Goal: Information Seeking & Learning: Learn about a topic

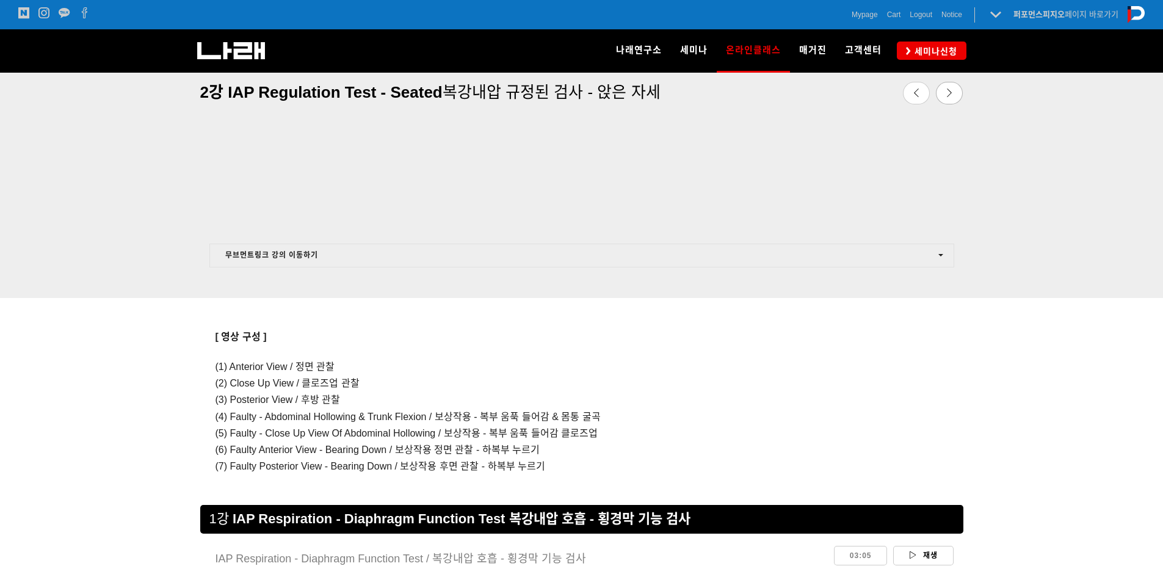
scroll to position [747, 0]
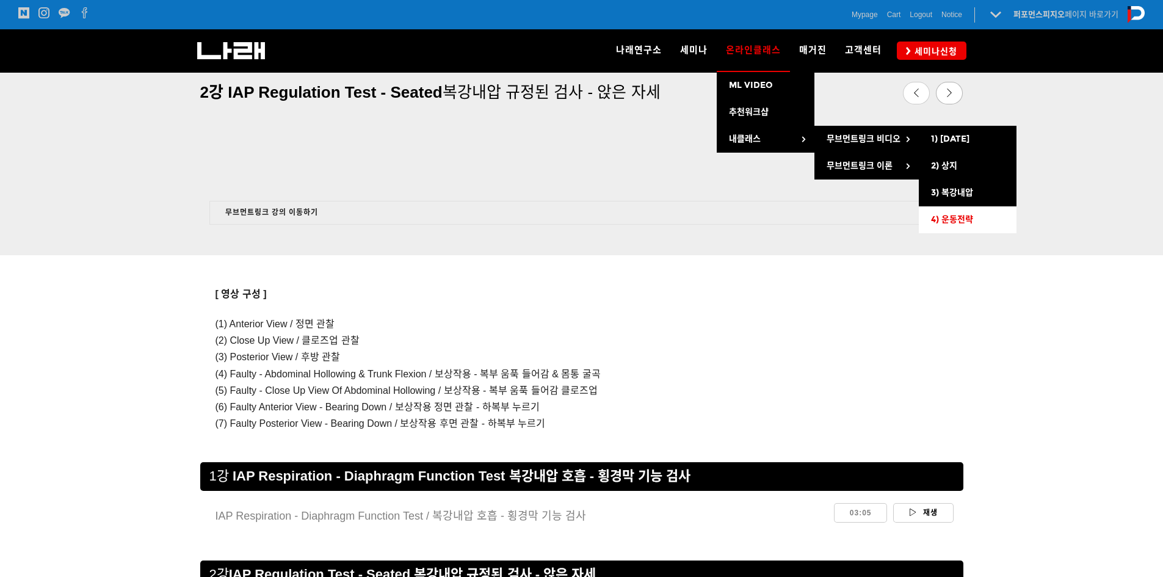
click at [967, 209] on link "4) 운동전략" at bounding box center [968, 219] width 98 height 27
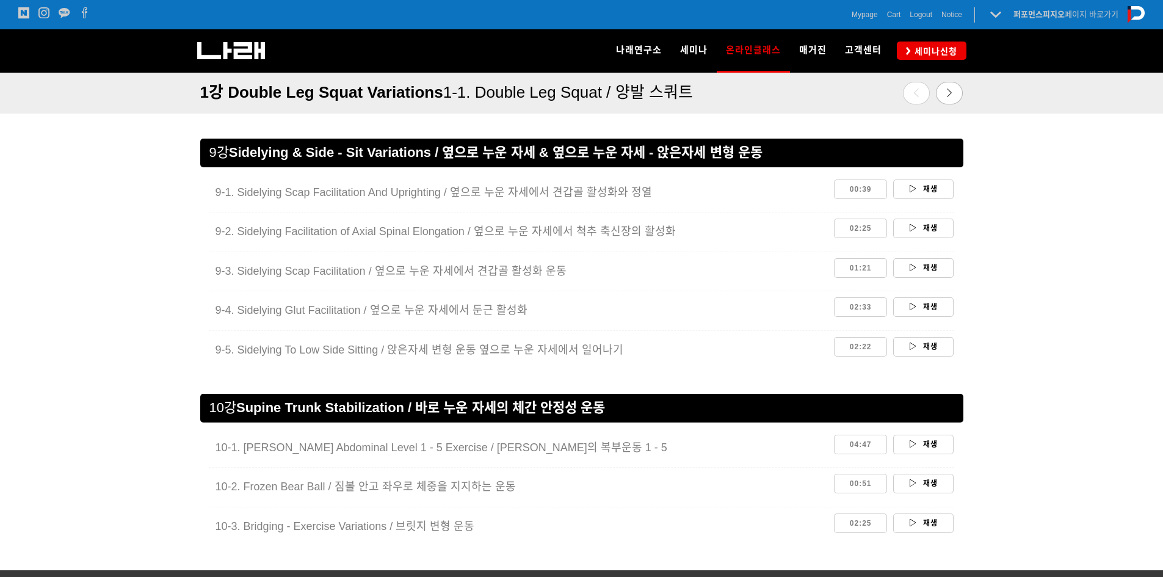
scroll to position [3031, 0]
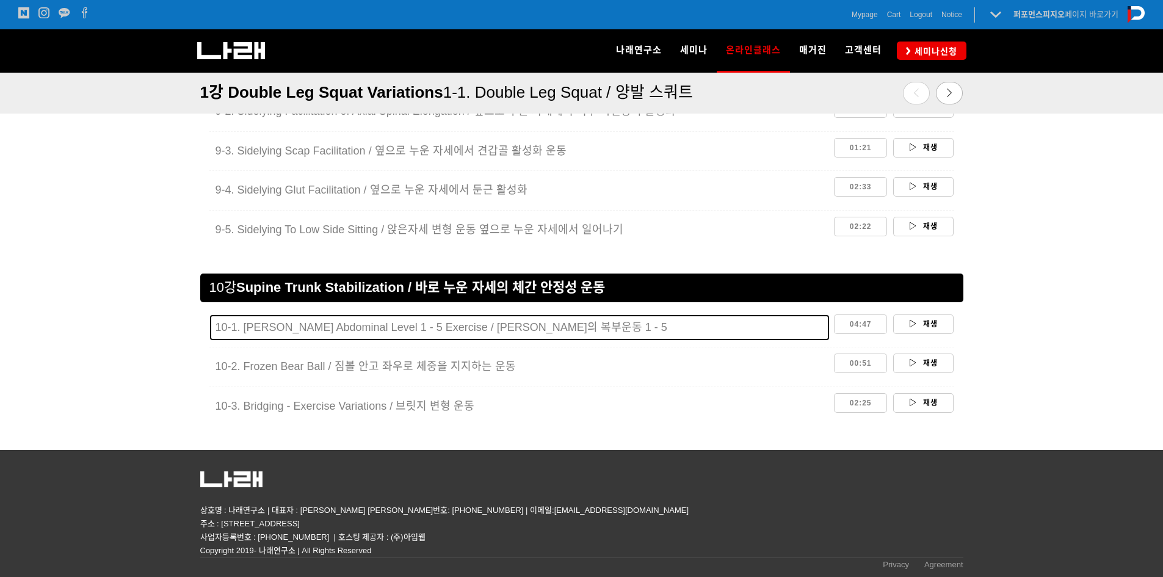
click at [532, 328] on span "10-1. [PERSON_NAME] Abdominal Level 1 - 5 Exercise / [PERSON_NAME]의 복부운동 1 - 5" at bounding box center [442, 327] width 452 height 12
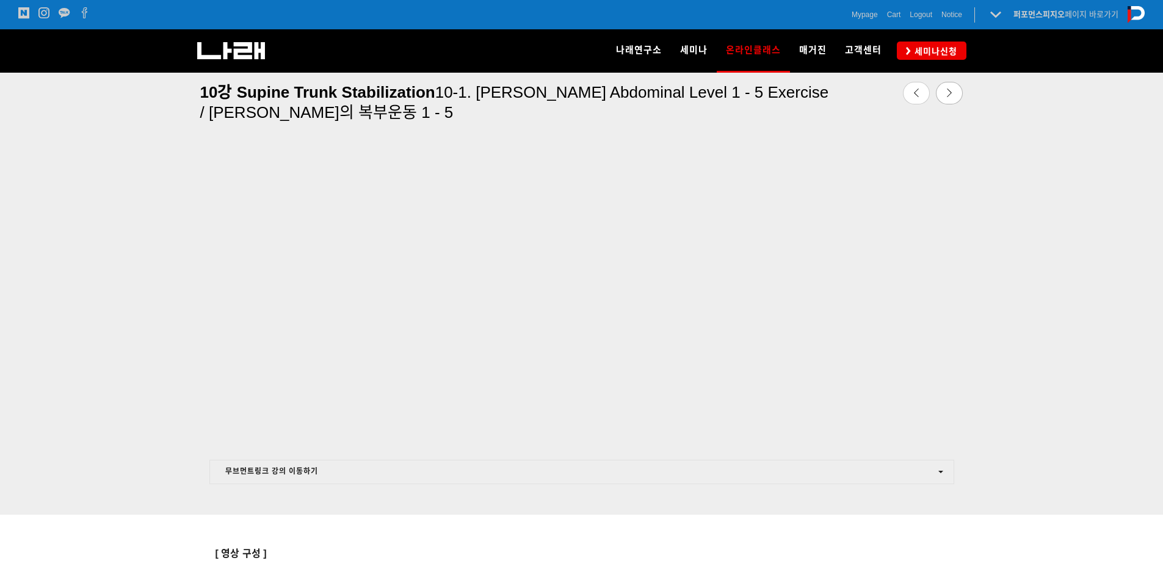
scroll to position [381, 0]
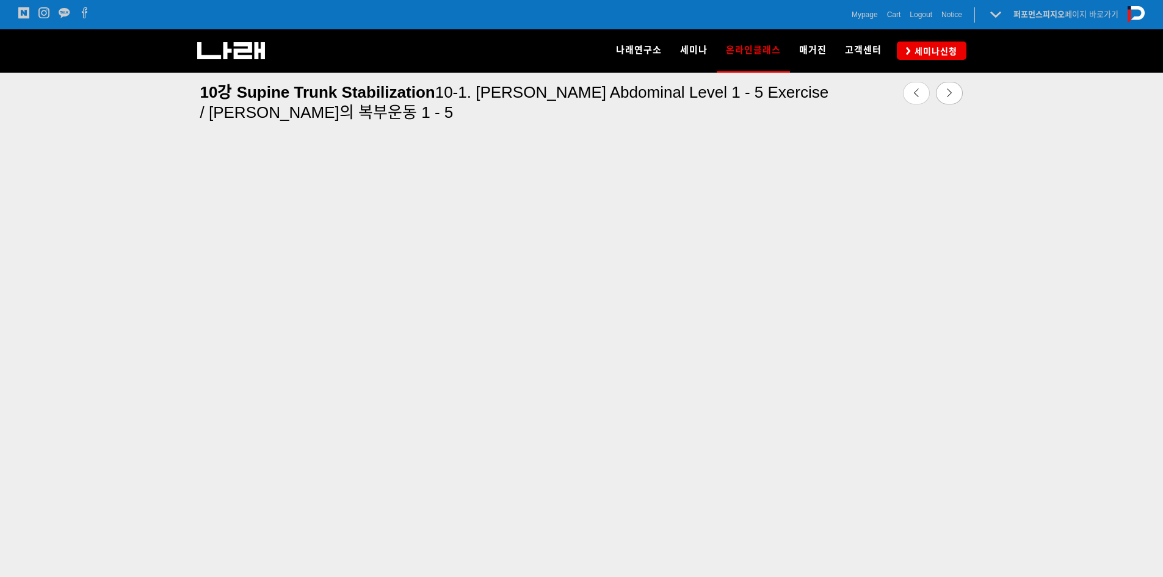
click at [1040, 446] on div at bounding box center [581, 372] width 1163 height 528
click at [1081, 433] on div at bounding box center [581, 372] width 1163 height 528
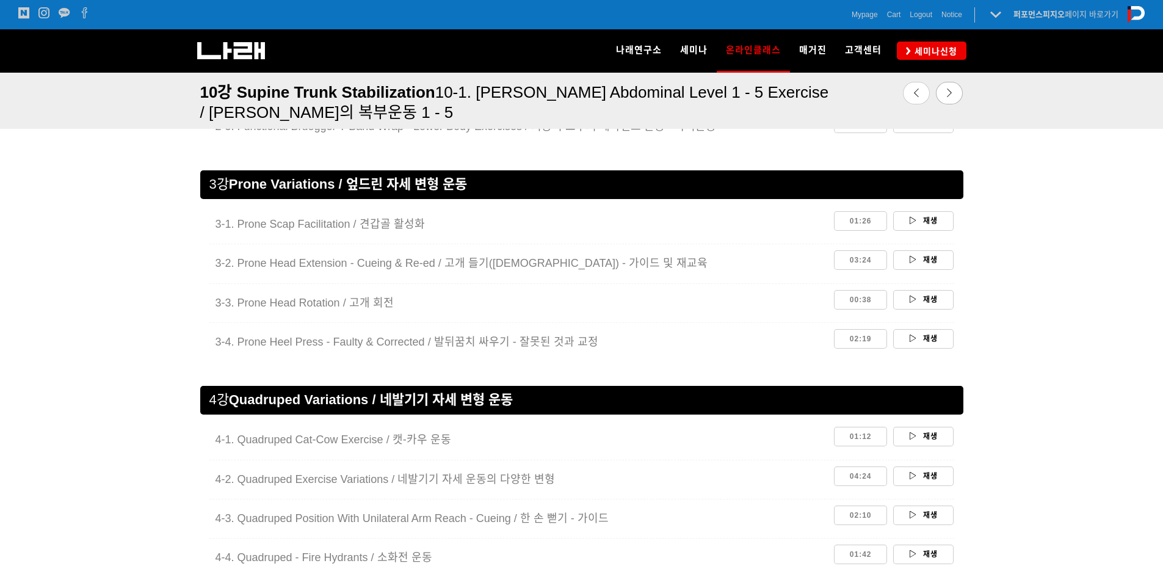
scroll to position [1480, 0]
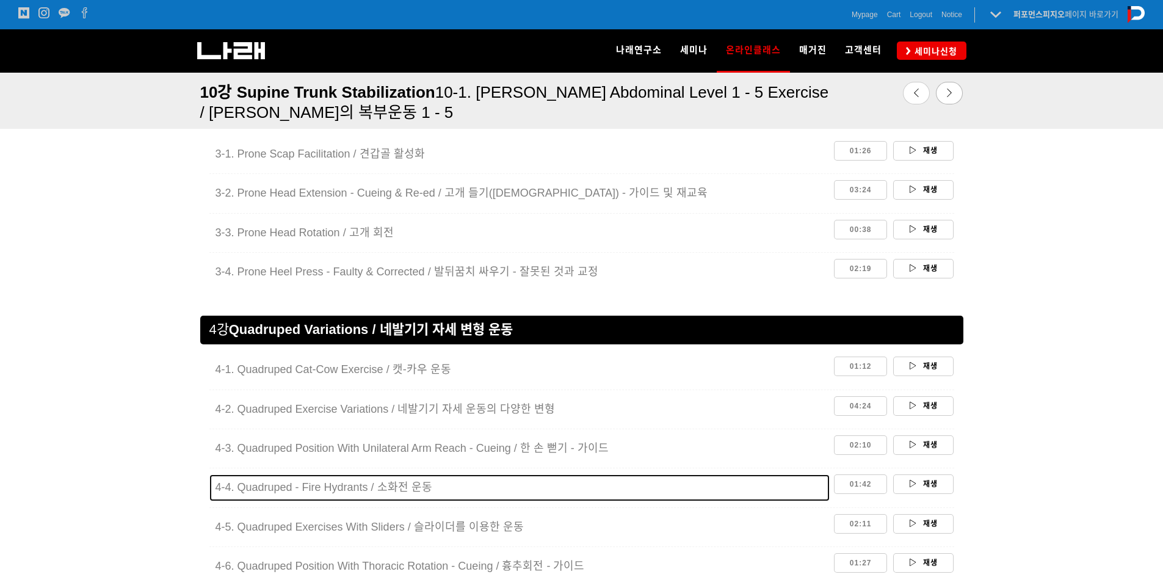
click at [277, 488] on span "4-4. Quadruped - Fire Hydrants / 소화전 운동" at bounding box center [324, 487] width 217 height 12
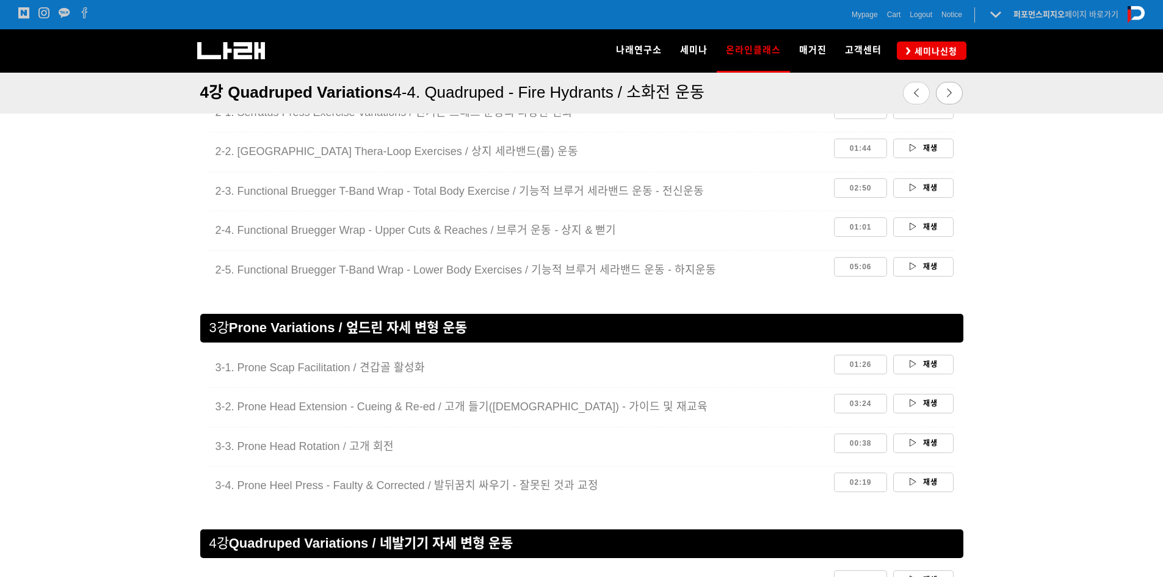
scroll to position [1236, 0]
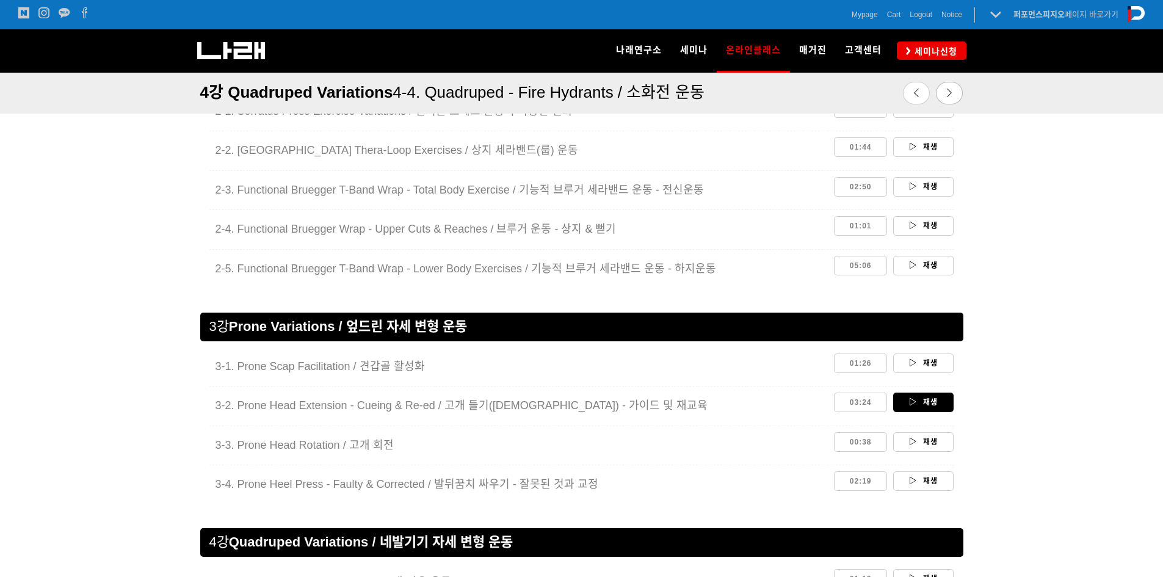
click at [921, 399] on link "재생" at bounding box center [923, 403] width 60 height 20
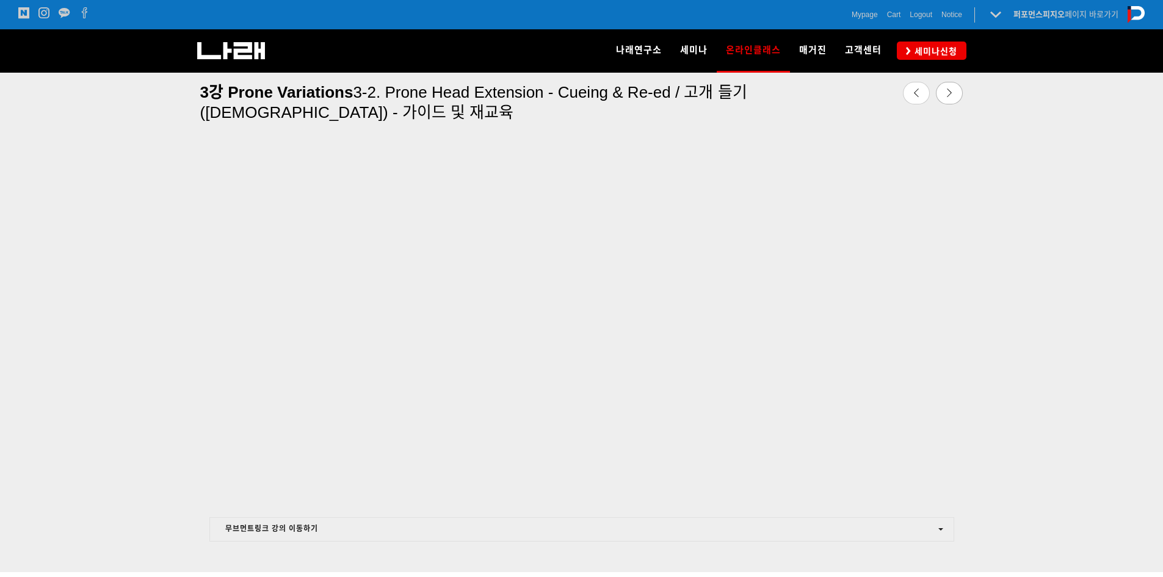
scroll to position [442, 0]
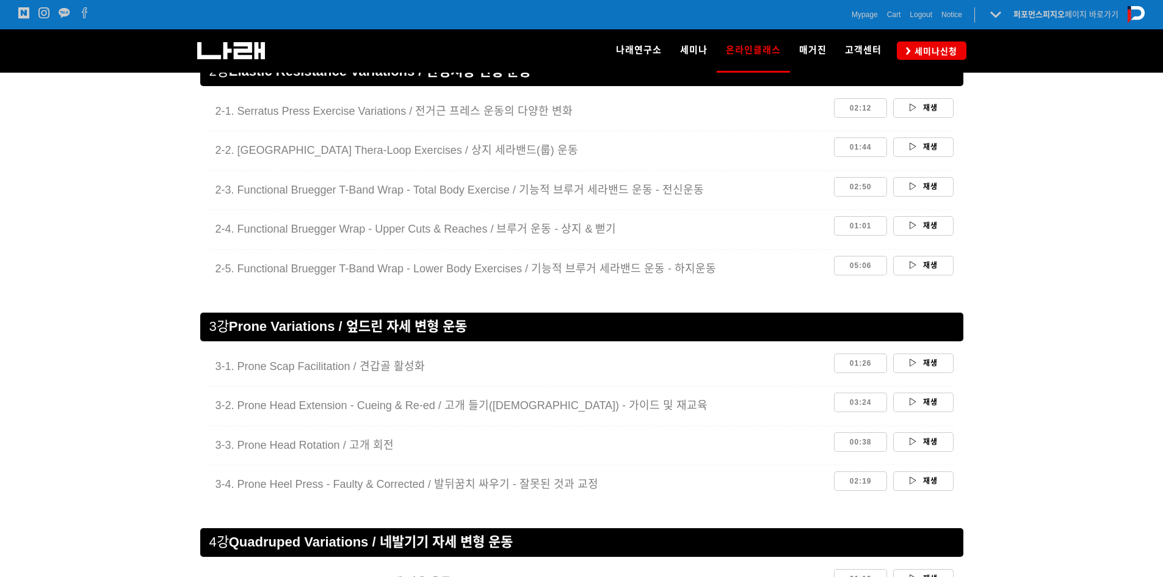
scroll to position [1277, 0]
